Goal: Navigation & Orientation: Find specific page/section

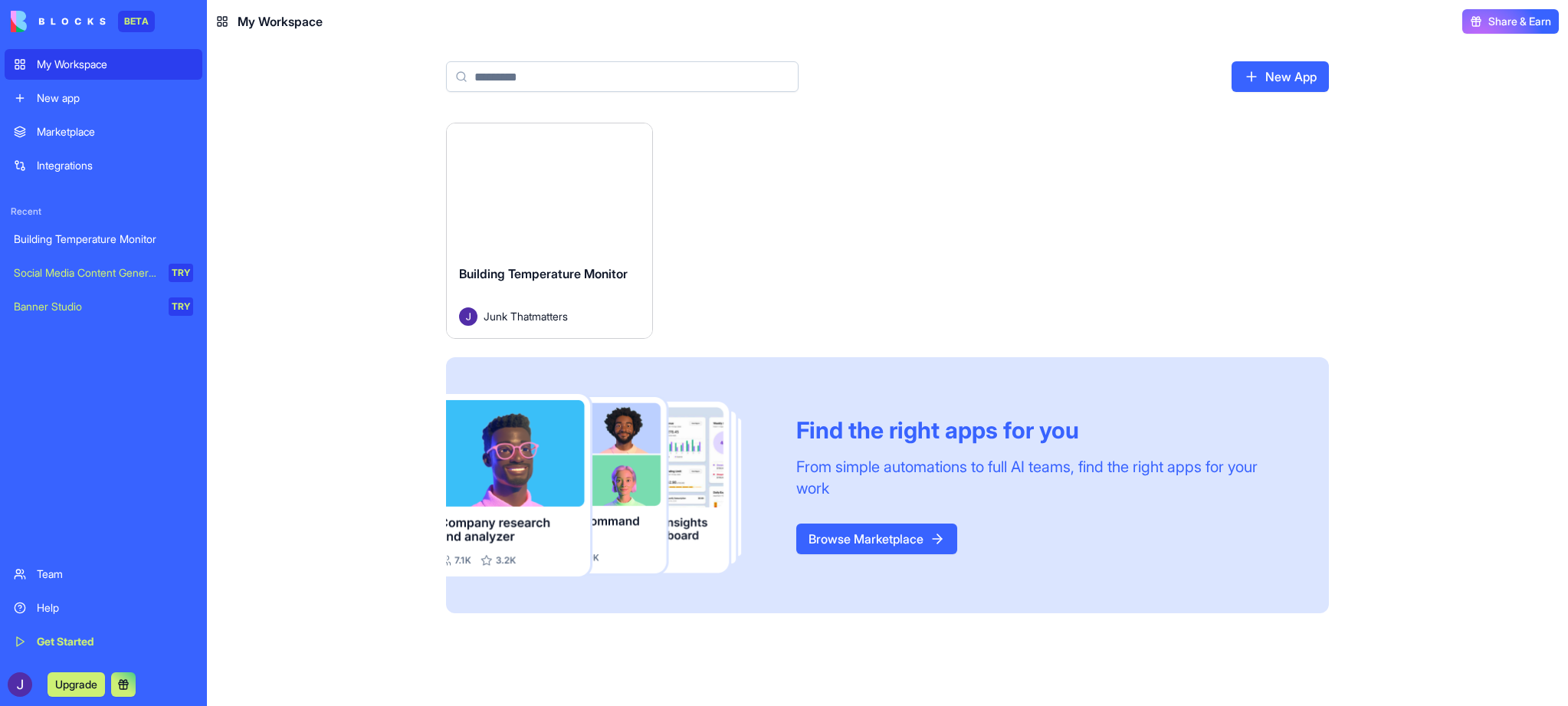
click at [532, 252] on div "Building Temperature Monitor Junk Thatmatters" at bounding box center [549, 295] width 205 height 86
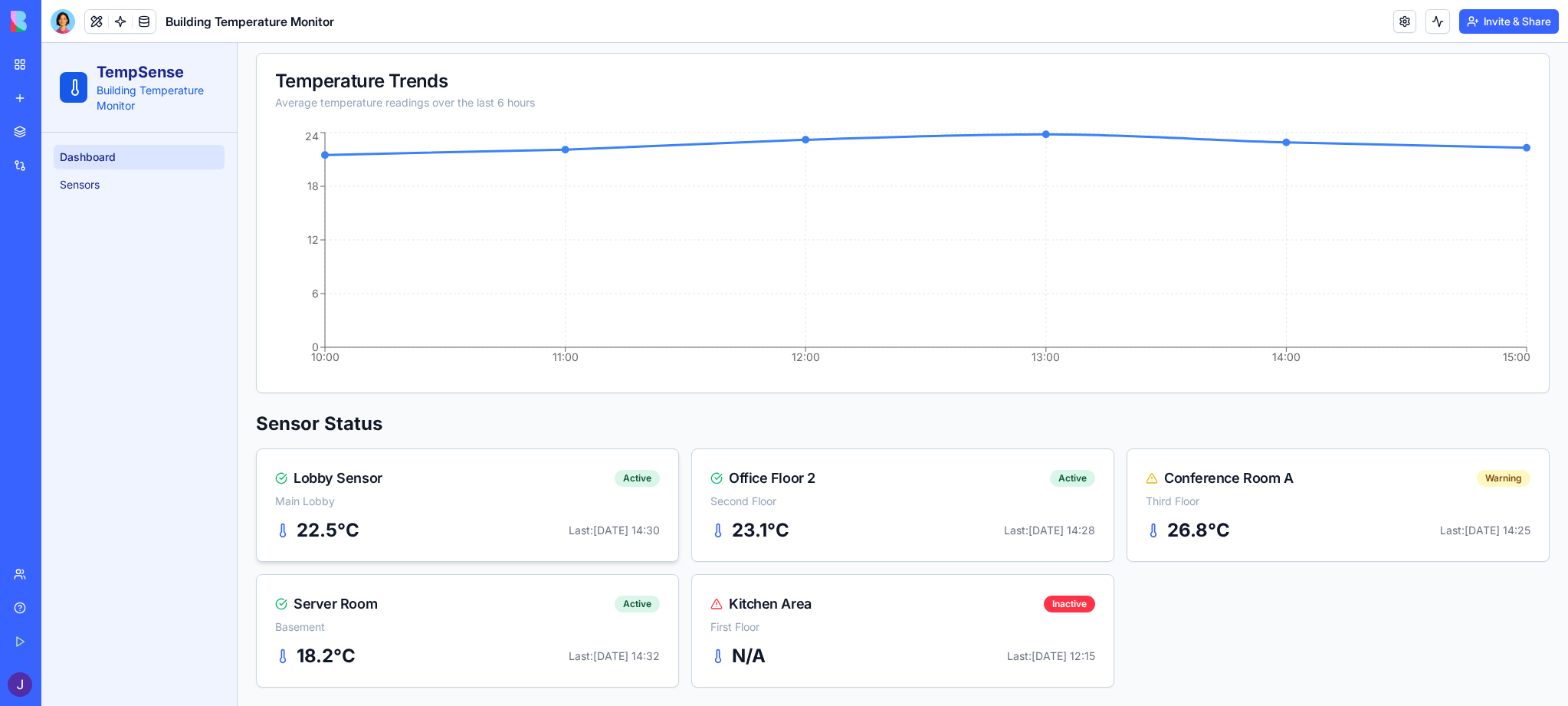
scroll to position [197, 0]
click at [465, 491] on div "Lobby Sensor Active Main Lobby" at bounding box center [467, 484] width 421 height 69
click at [135, 188] on link "Sensors" at bounding box center [139, 184] width 171 height 24
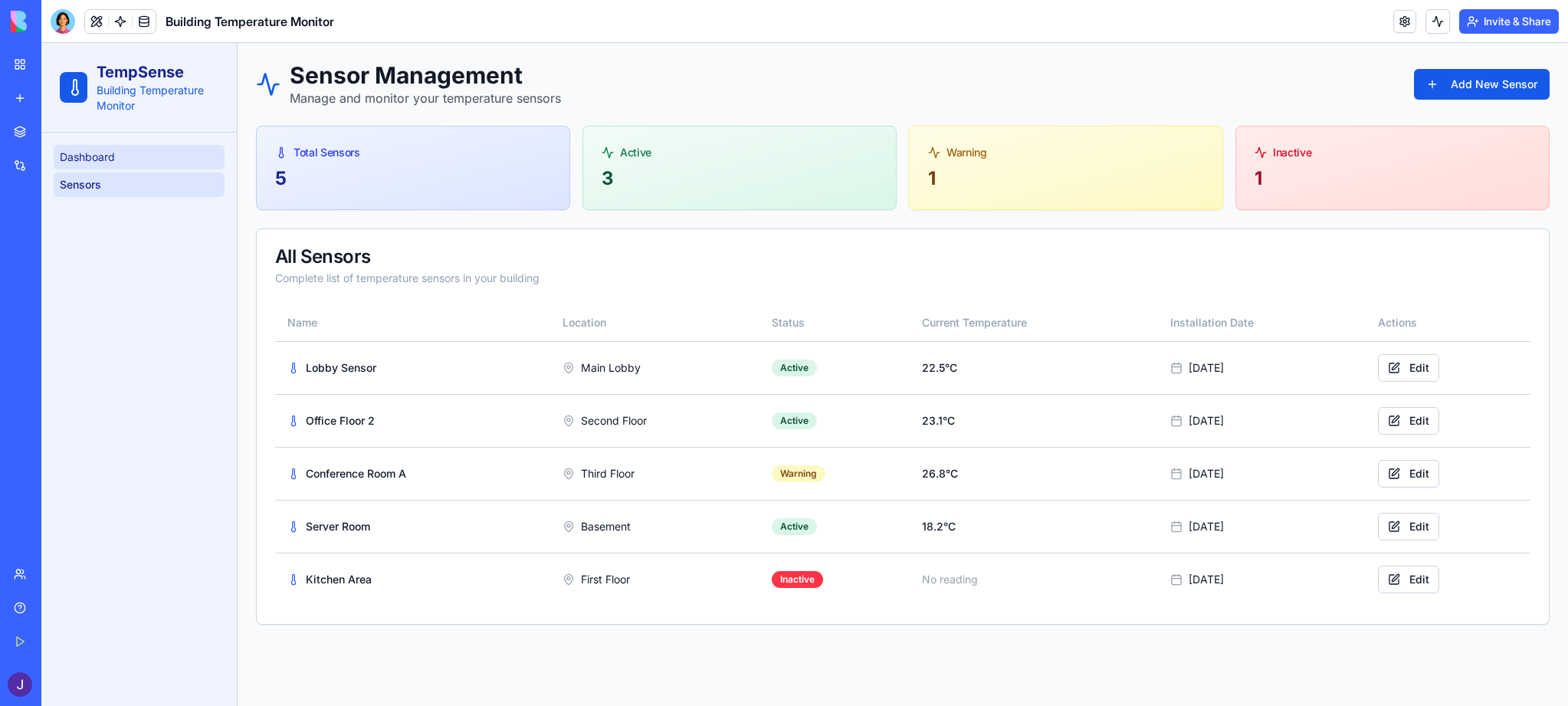
click at [129, 168] on link "Dashboard" at bounding box center [139, 157] width 171 height 24
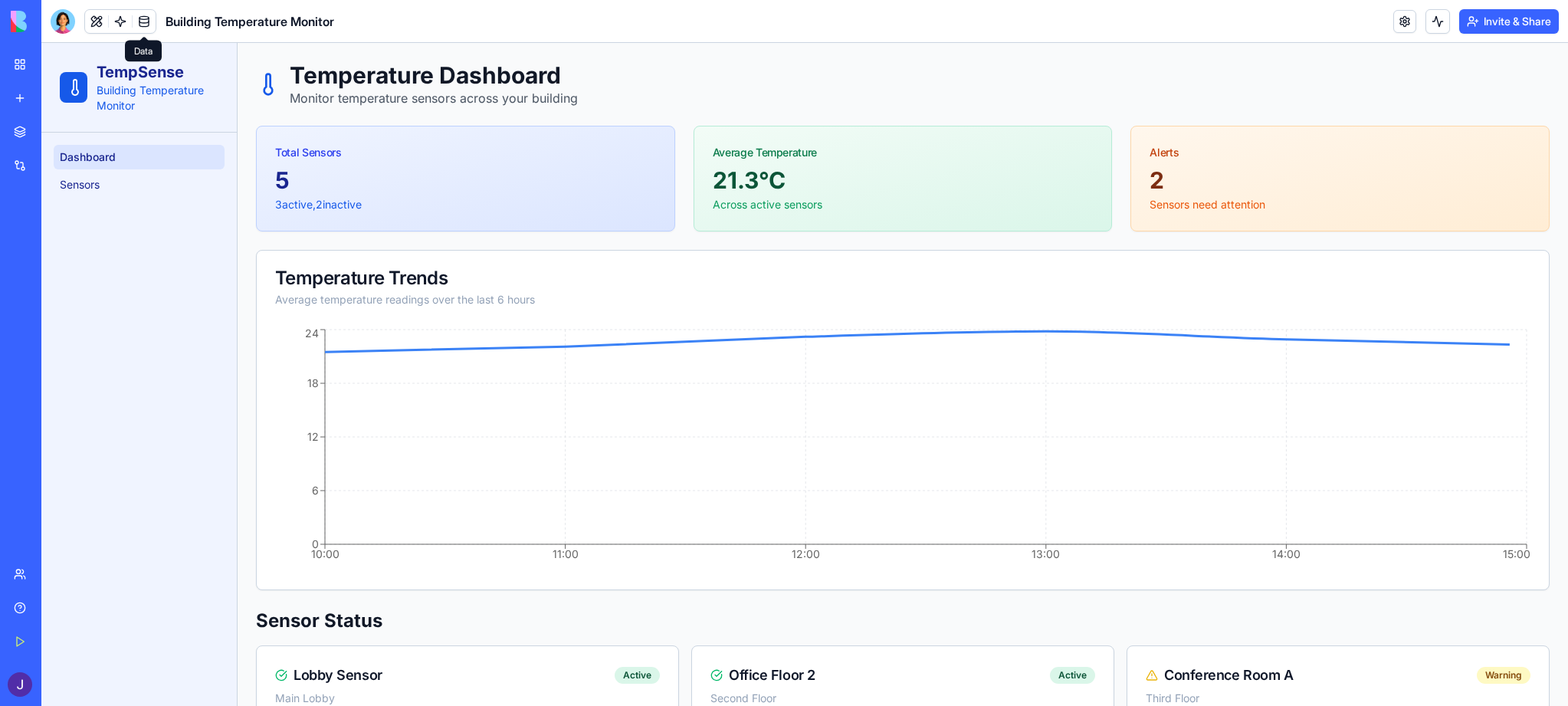
click at [143, 23] on link at bounding box center [144, 21] width 23 height 23
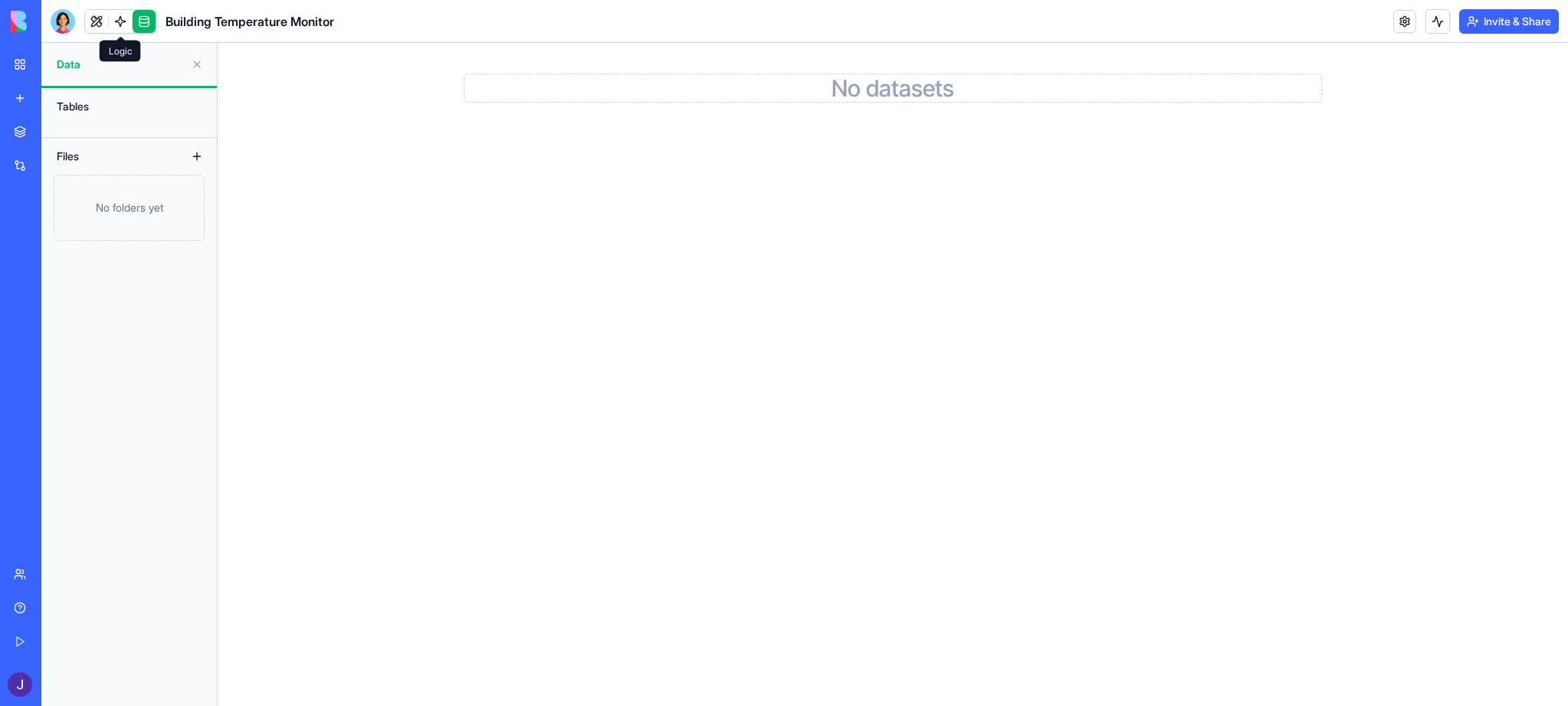
click at [120, 23] on link at bounding box center [120, 21] width 23 height 23
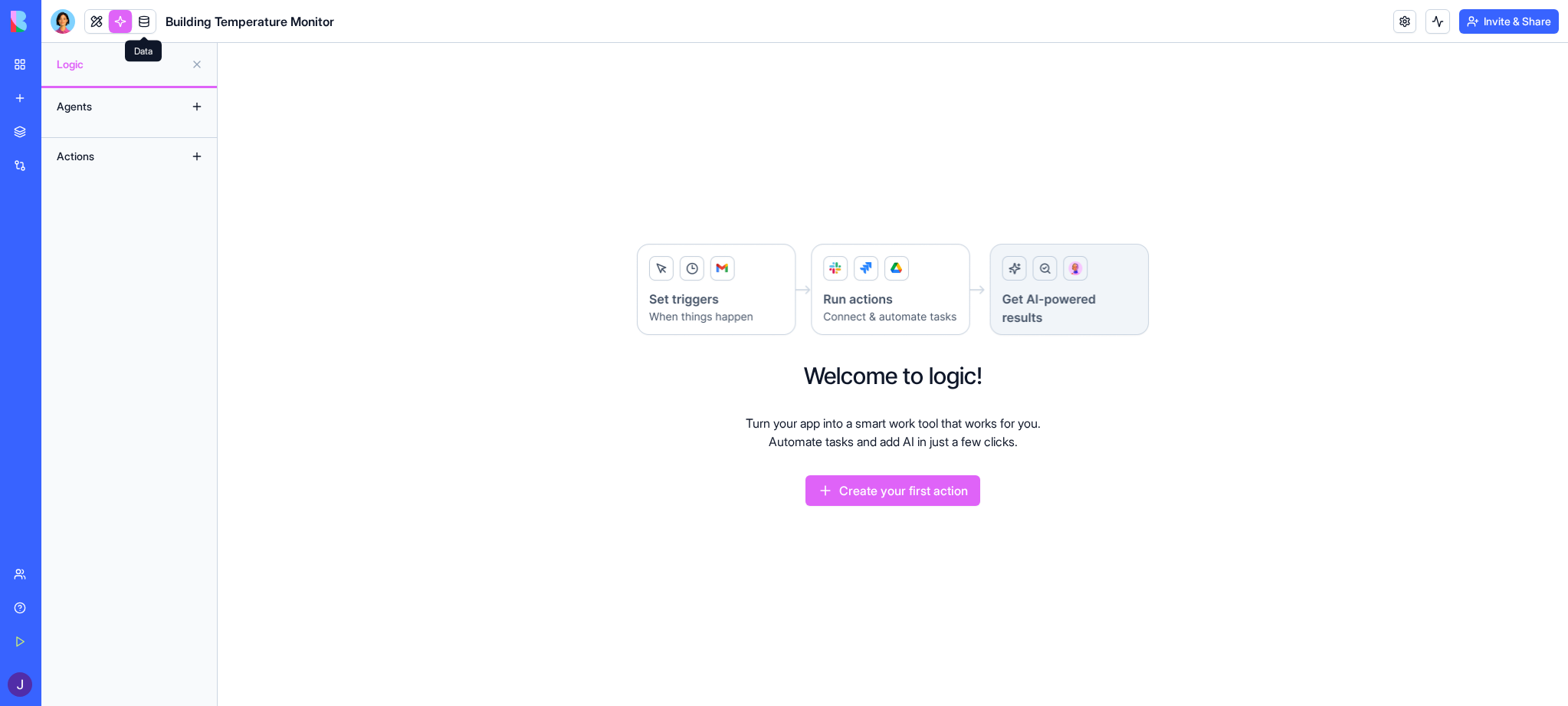
click at [143, 23] on link at bounding box center [144, 21] width 23 height 23
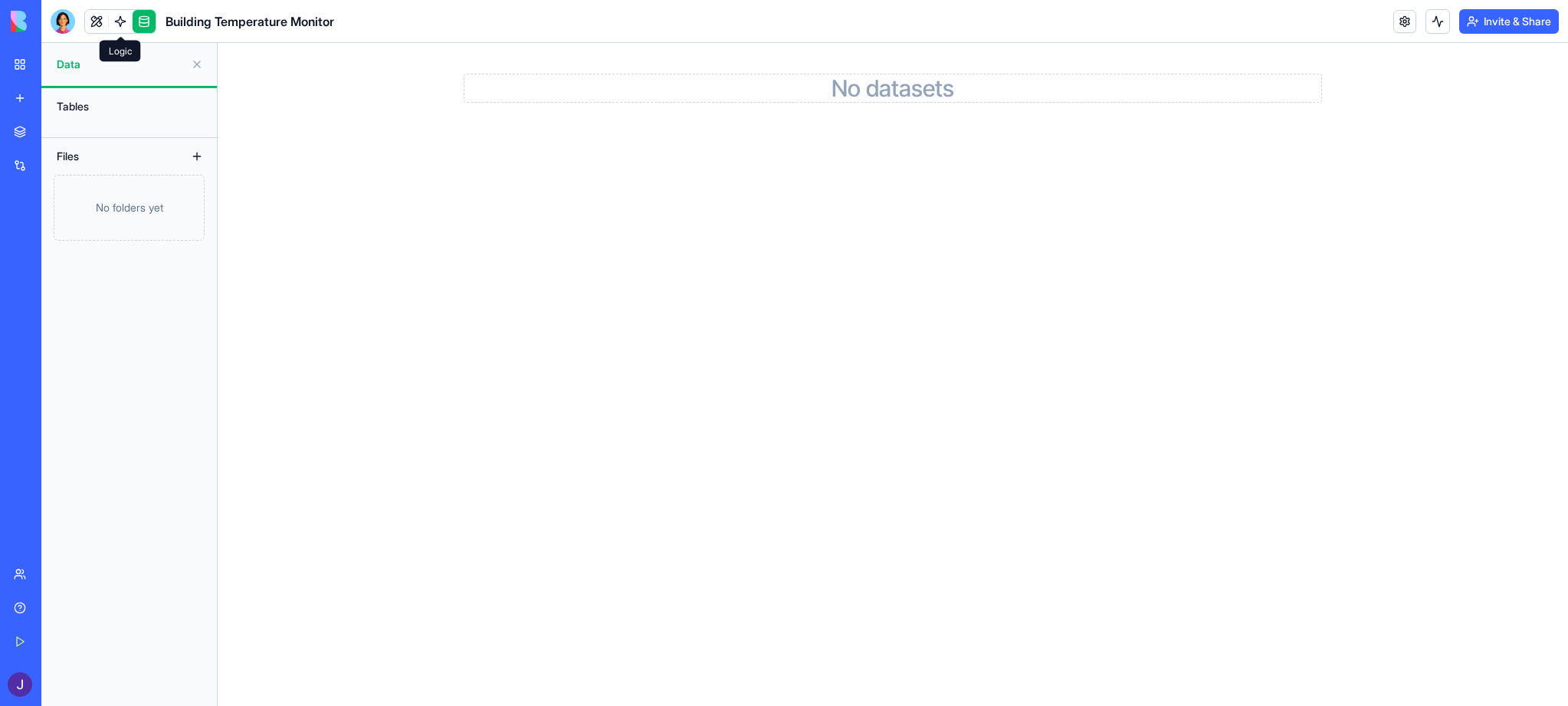
click at [124, 23] on link at bounding box center [120, 21] width 23 height 23
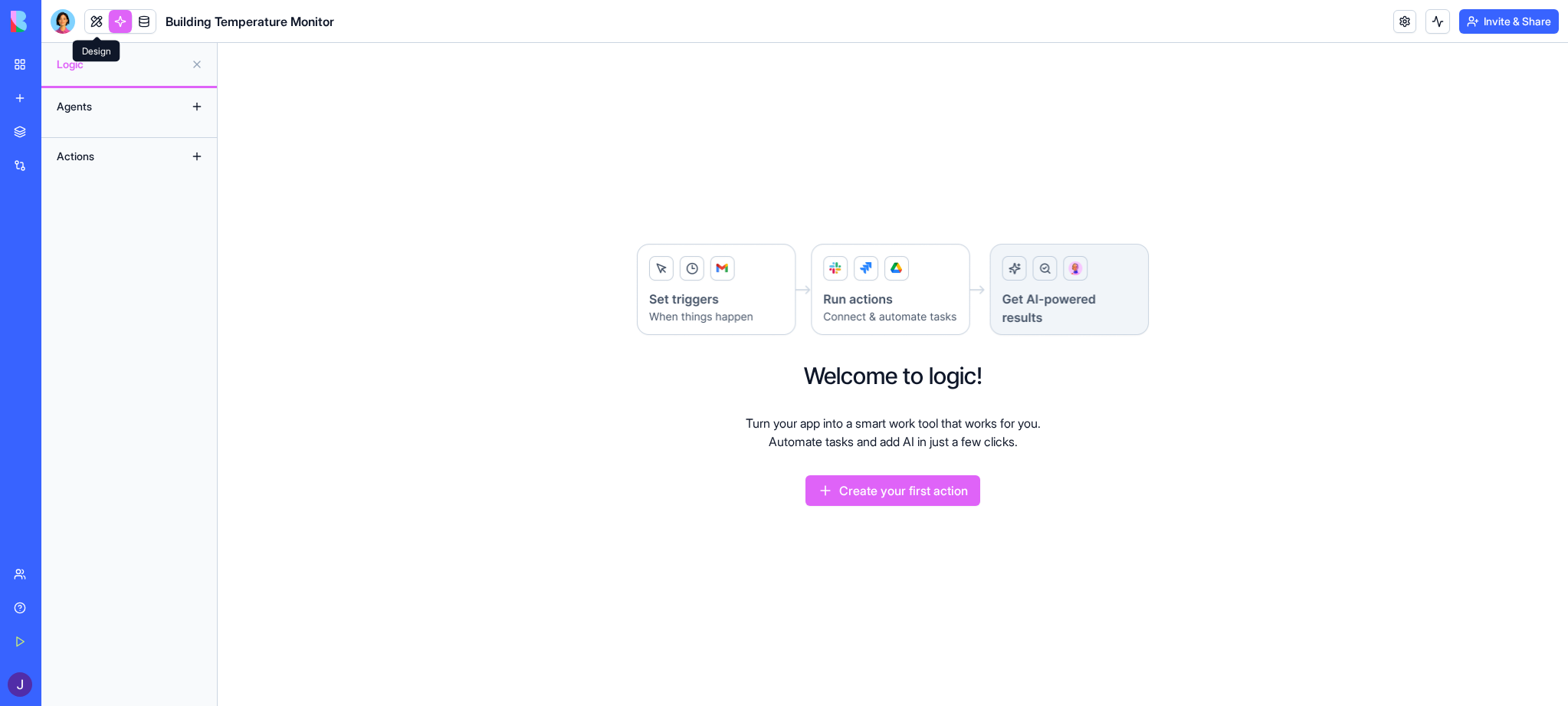
click at [101, 24] on link at bounding box center [97, 21] width 23 height 23
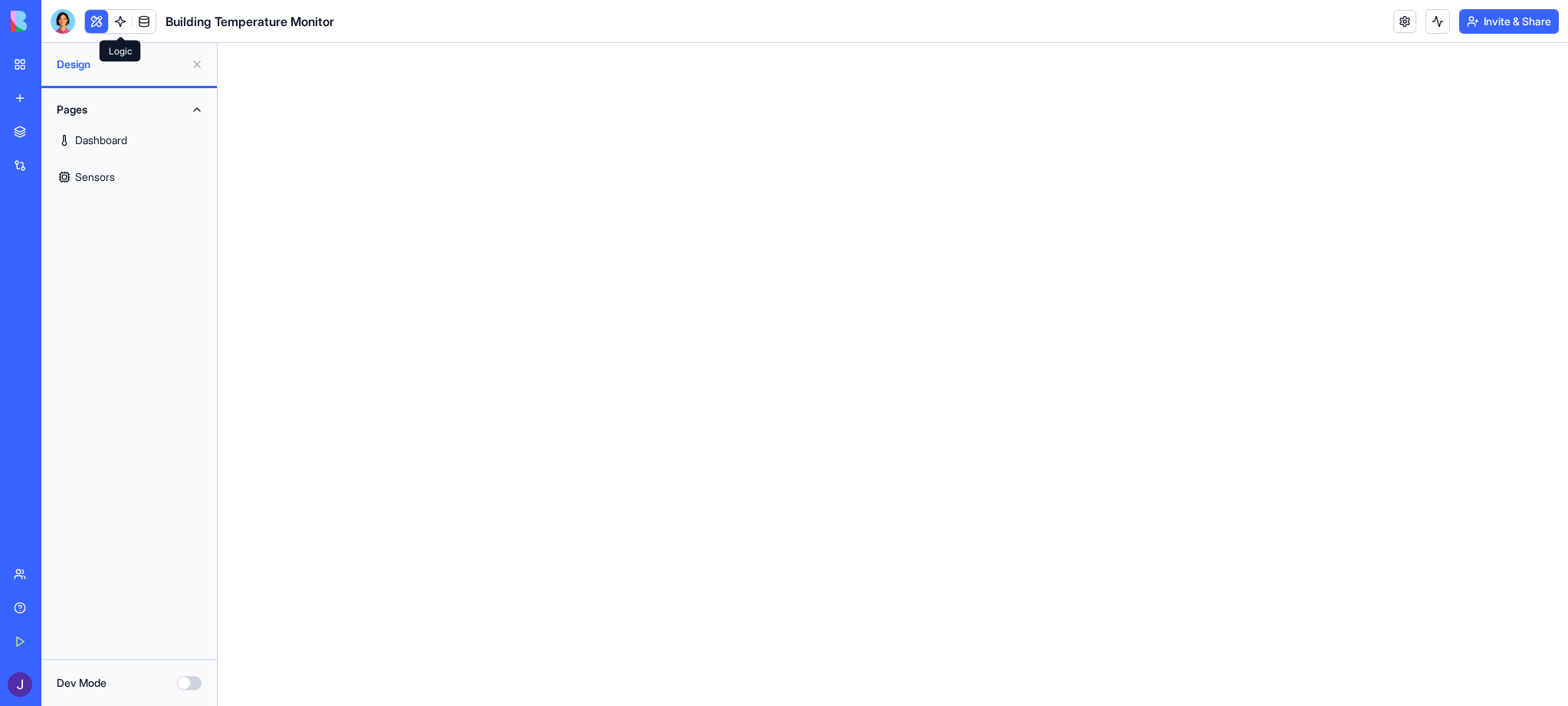
click at [121, 24] on link at bounding box center [120, 21] width 23 height 23
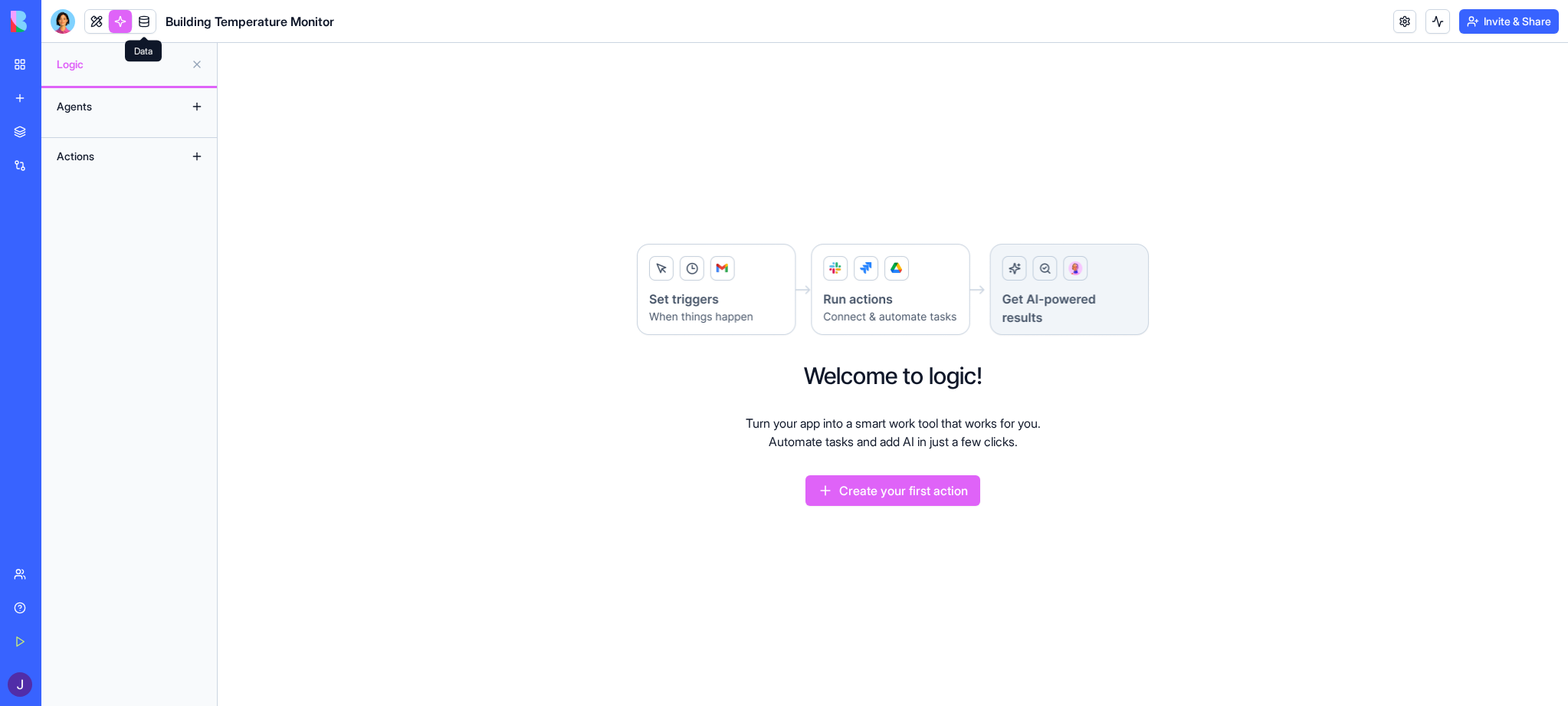
click at [139, 24] on link at bounding box center [144, 21] width 23 height 23
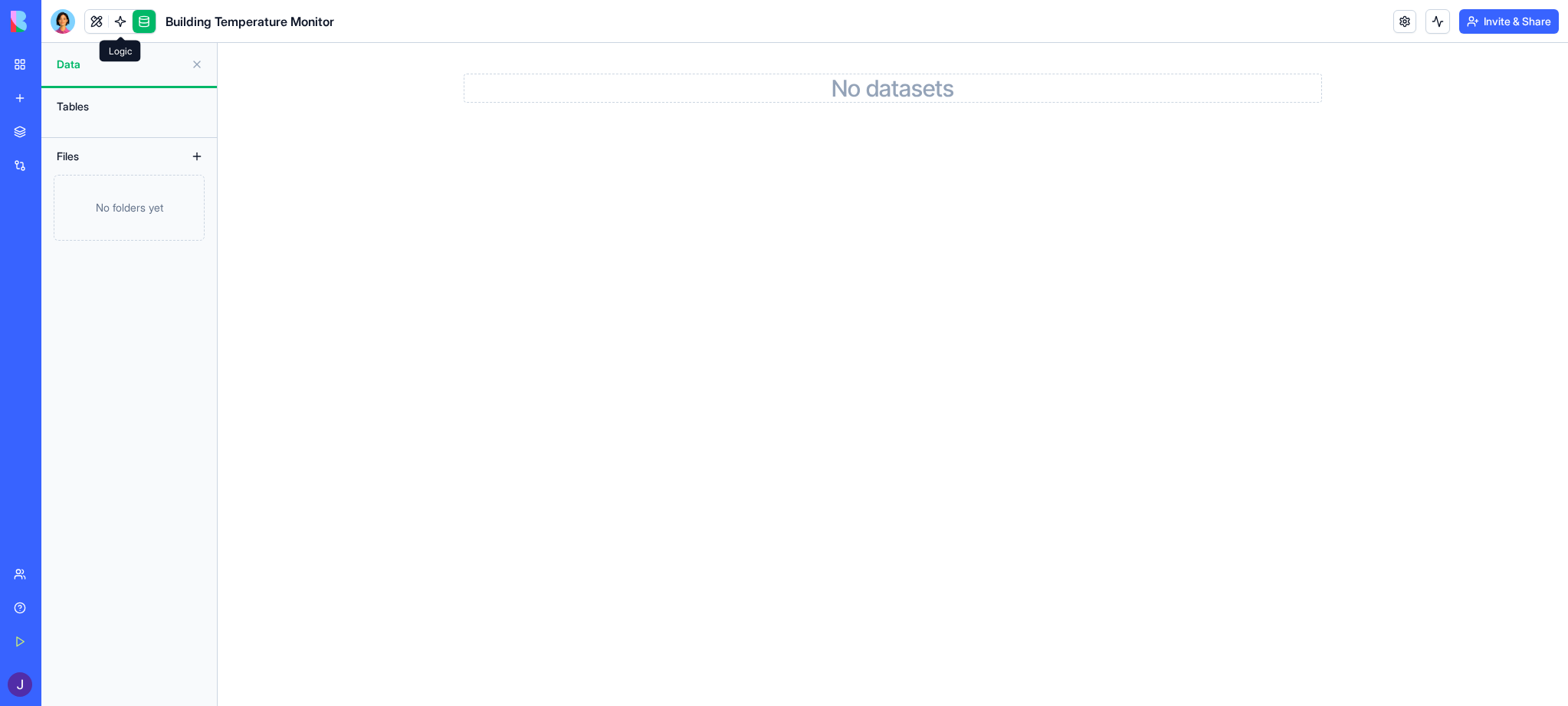
click at [119, 24] on link at bounding box center [120, 21] width 23 height 23
